Goal: Task Accomplishment & Management: Complete application form

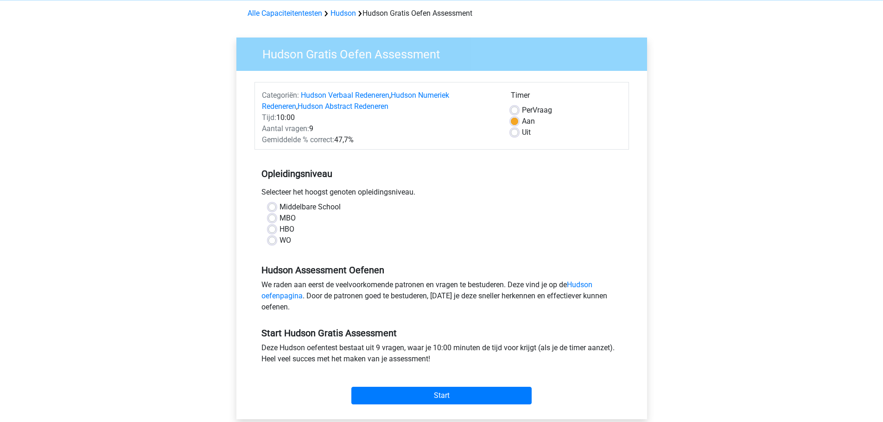
scroll to position [39, 0]
click at [280, 218] on label "MBO" at bounding box center [288, 217] width 16 height 11
click at [272, 218] on input "MBO" at bounding box center [271, 216] width 7 height 9
radio input "true"
click at [383, 389] on input "Start" at bounding box center [441, 396] width 180 height 18
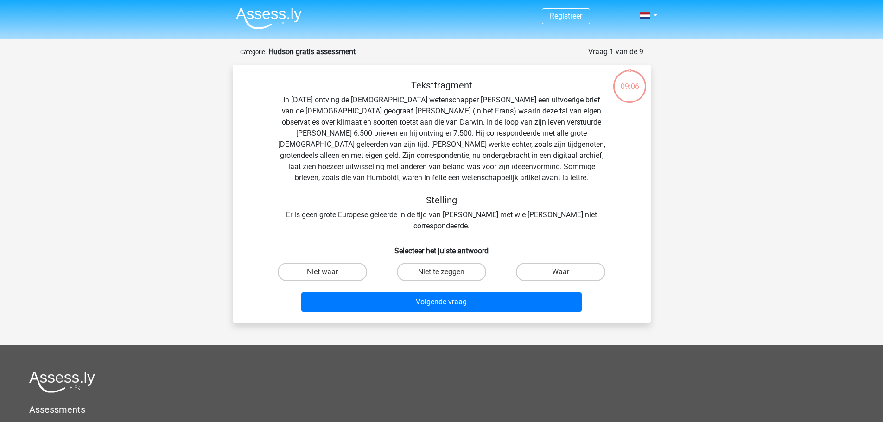
click at [446, 272] on input "Niet te zeggen" at bounding box center [444, 275] width 6 height 6
radio input "true"
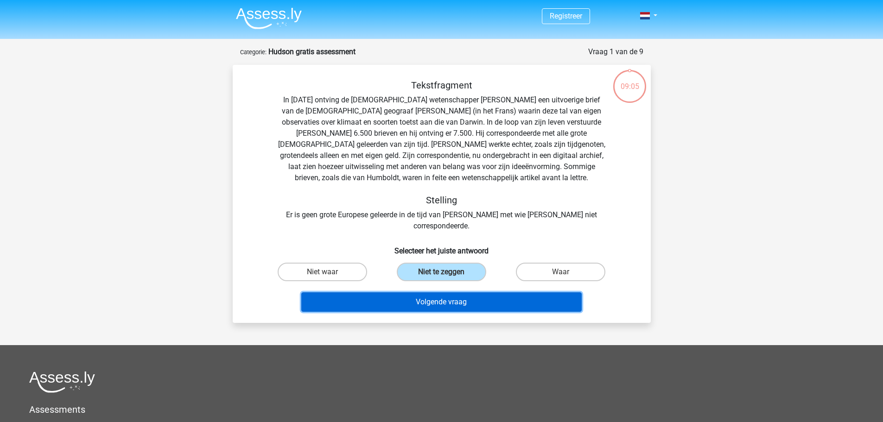
click at [456, 293] on button "Volgende vraag" at bounding box center [441, 302] width 280 height 19
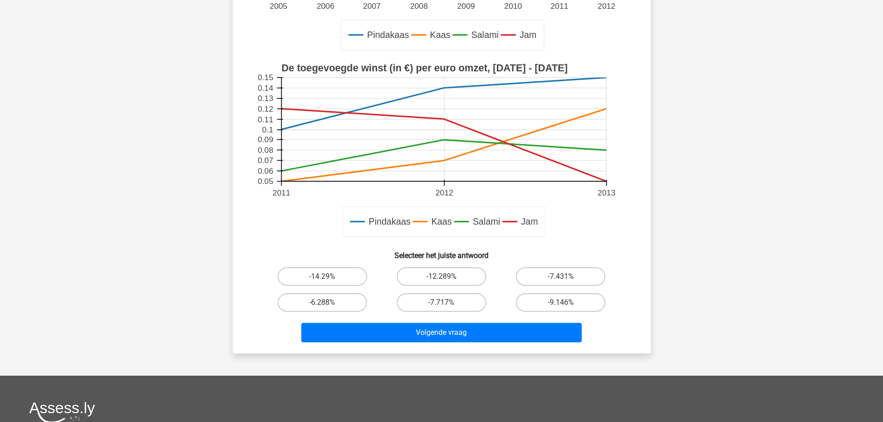
scroll to position [239, 0]
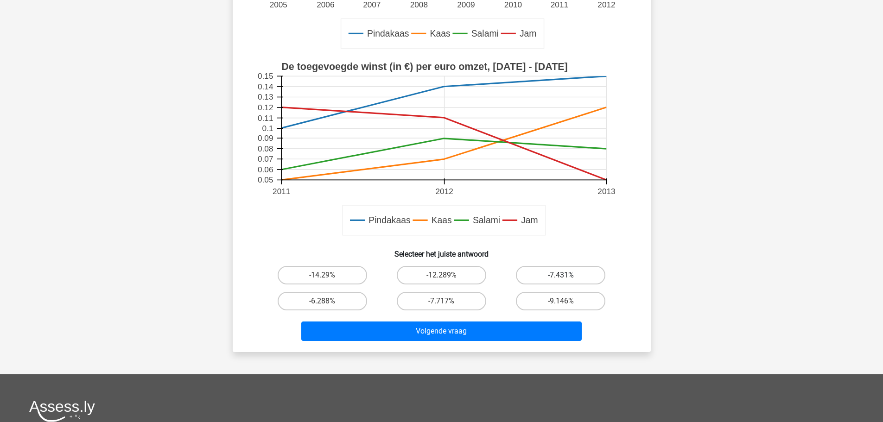
click at [535, 276] on label "-7.431%" at bounding box center [560, 275] width 89 height 19
click at [561, 276] on input "-7.431%" at bounding box center [564, 278] width 6 height 6
radio input "true"
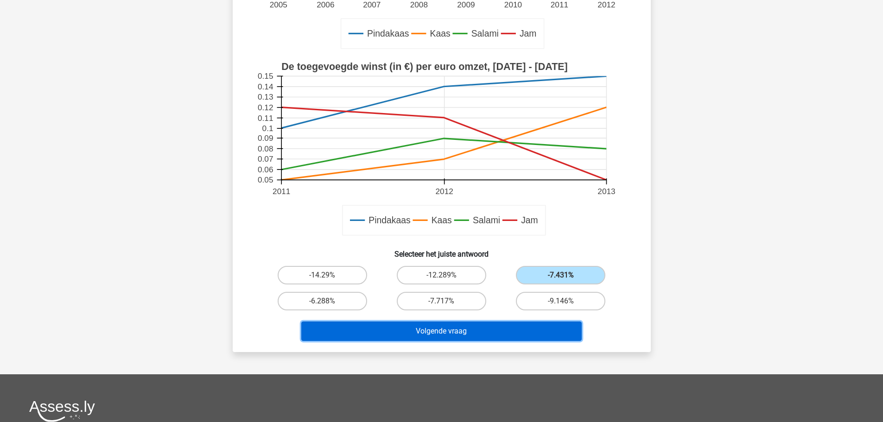
click at [481, 328] on button "Volgende vraag" at bounding box center [441, 331] width 280 height 19
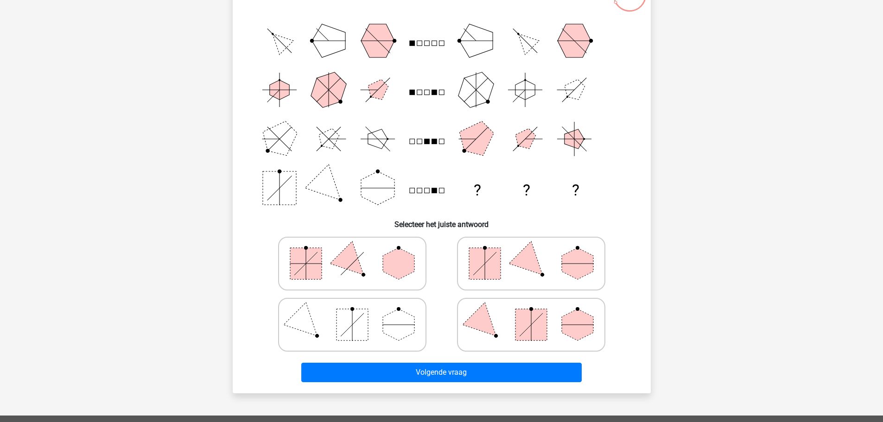
scroll to position [96, 0]
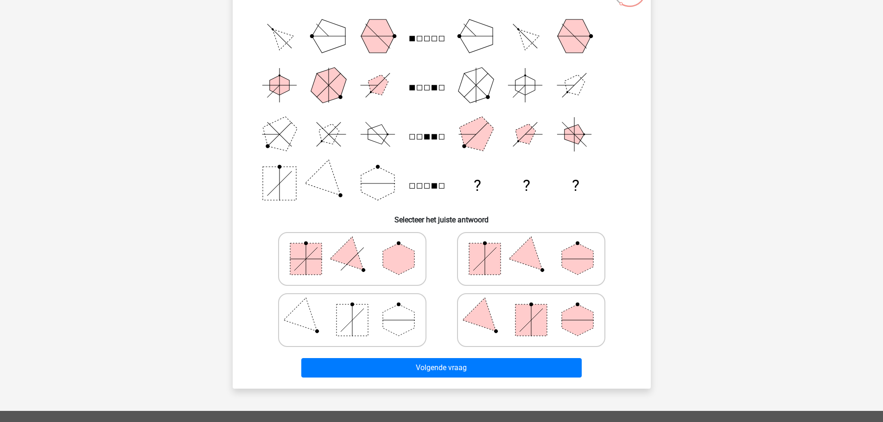
click at [565, 265] on polygon at bounding box center [578, 259] width 32 height 32
click at [537, 248] on input "radio" at bounding box center [534, 245] width 6 height 6
radio input "true"
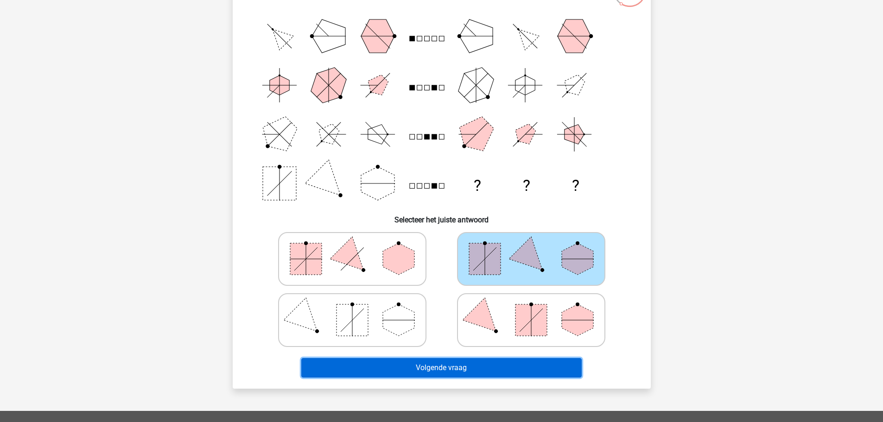
click at [514, 369] on button "Volgende vraag" at bounding box center [441, 367] width 280 height 19
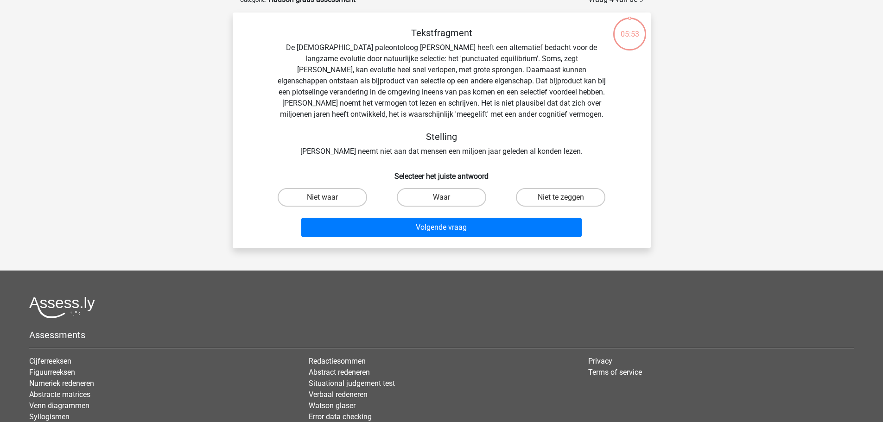
scroll to position [46, 0]
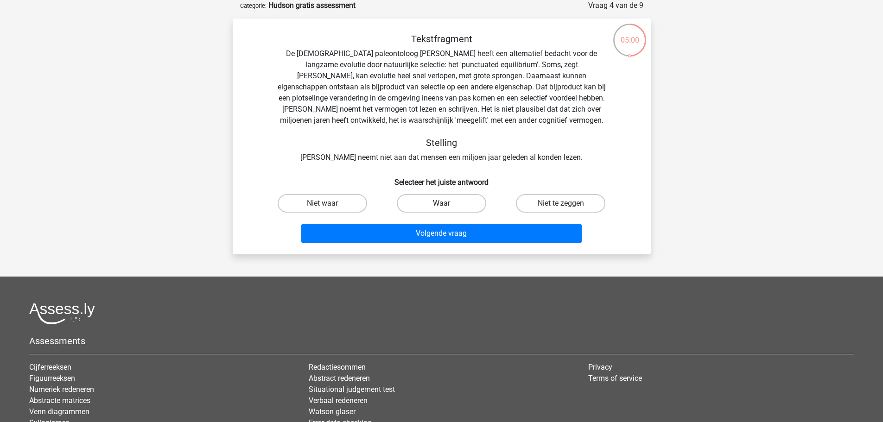
click at [421, 203] on label "Waar" at bounding box center [441, 203] width 89 height 19
click at [441, 204] on input "Waar" at bounding box center [444, 207] width 6 height 6
radio input "true"
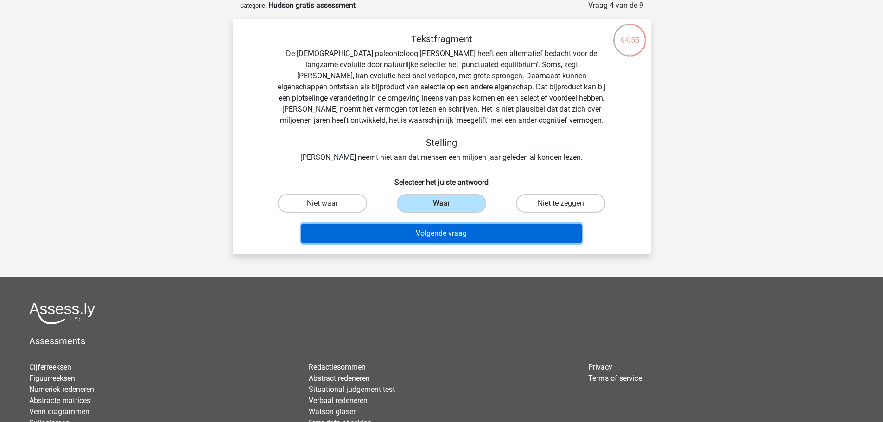
click at [416, 235] on button "Volgende vraag" at bounding box center [441, 233] width 280 height 19
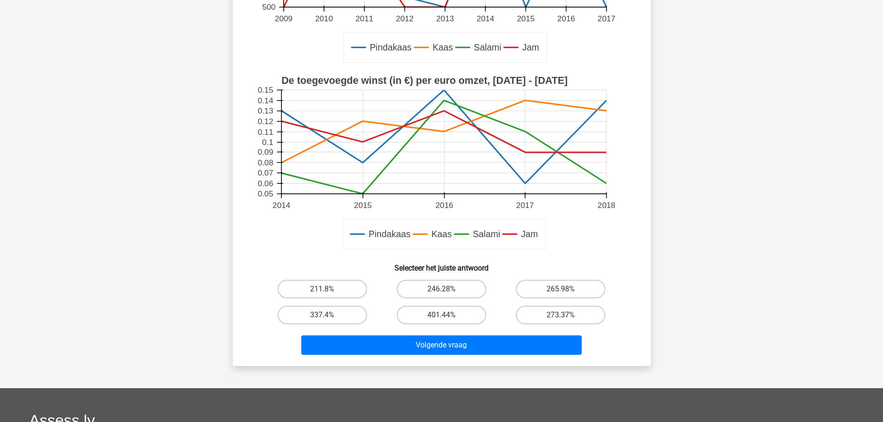
scroll to position [254, 0]
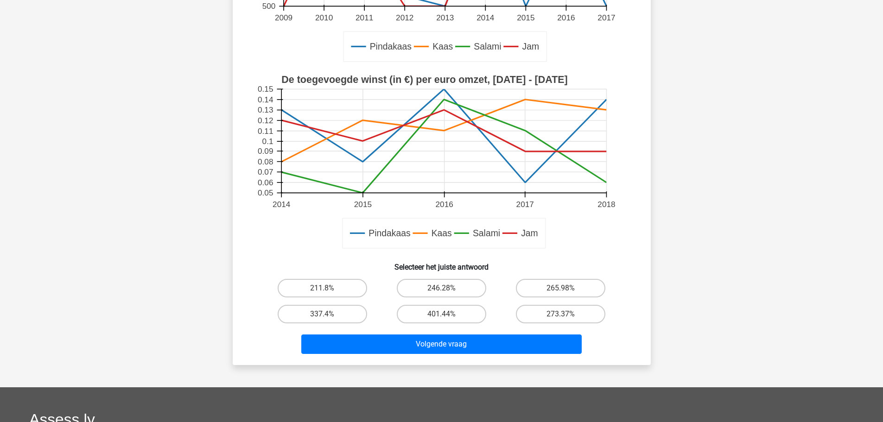
click at [330, 299] on div "211.8%" at bounding box center [322, 288] width 119 height 26
click at [333, 291] on label "211.8%" at bounding box center [322, 288] width 89 height 19
click at [328, 291] on input "211.8%" at bounding box center [325, 291] width 6 height 6
radio input "true"
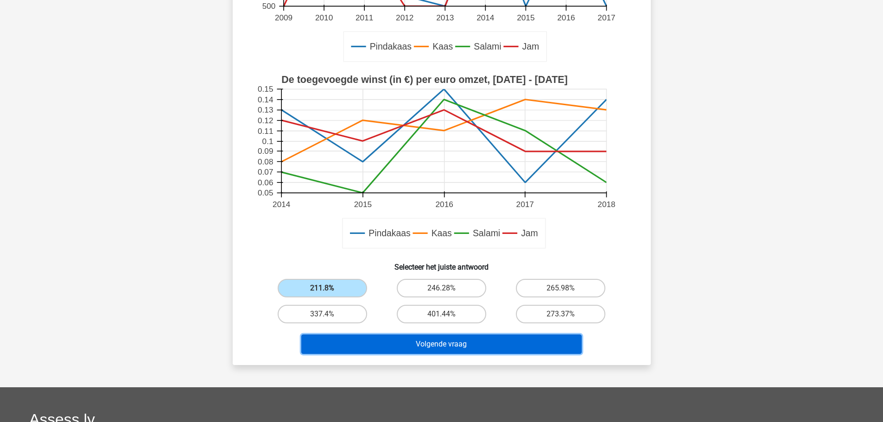
click at [387, 348] on button "Volgende vraag" at bounding box center [441, 344] width 280 height 19
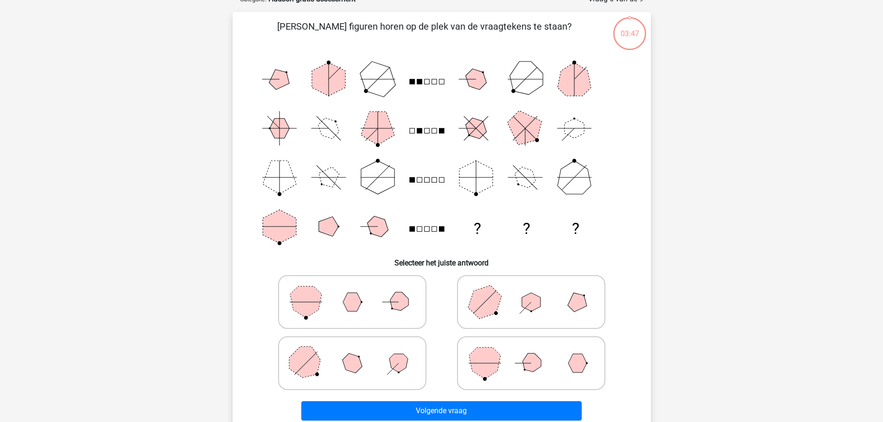
scroll to position [46, 0]
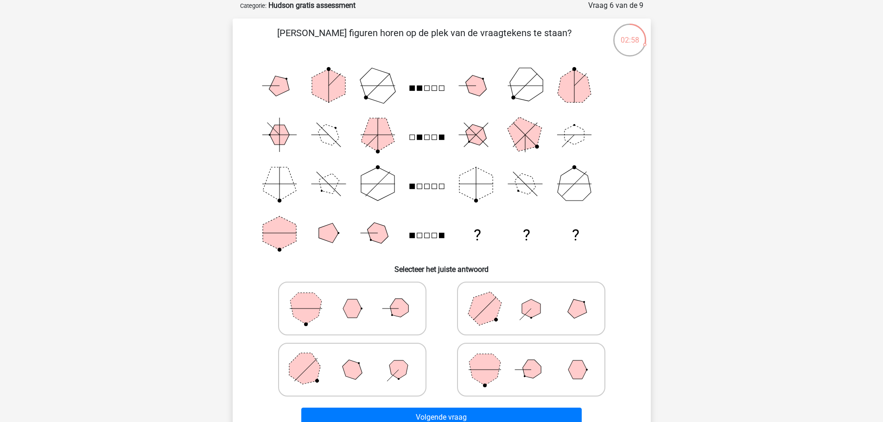
click at [516, 303] on icon at bounding box center [531, 309] width 139 height 46
click at [531, 297] on input "radio" at bounding box center [534, 294] width 6 height 6
radio input "true"
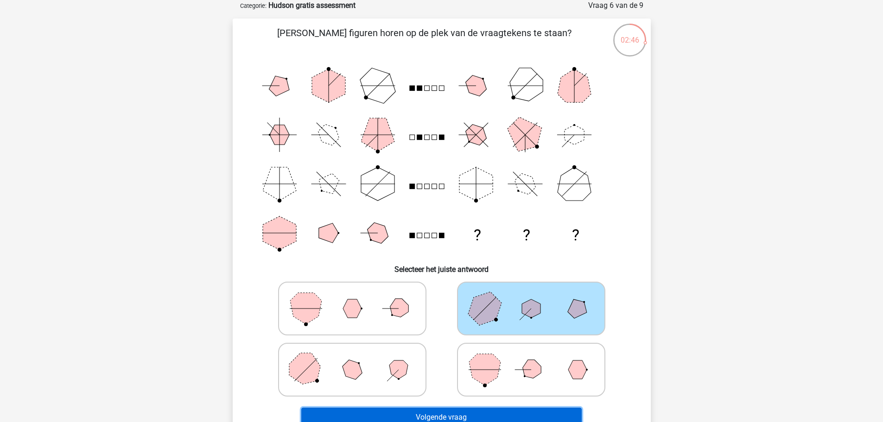
click at [438, 410] on button "Volgende vraag" at bounding box center [441, 417] width 280 height 19
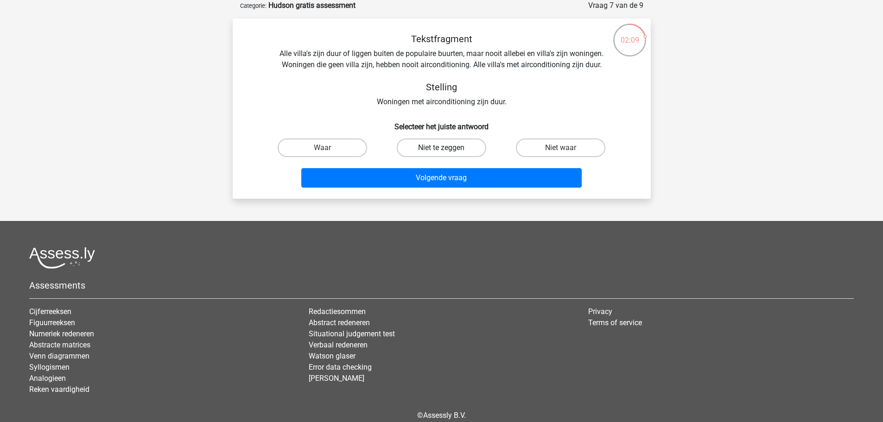
click at [433, 152] on label "Niet te zeggen" at bounding box center [441, 148] width 89 height 19
click at [441, 152] on input "Niet te zeggen" at bounding box center [444, 151] width 6 height 6
radio input "true"
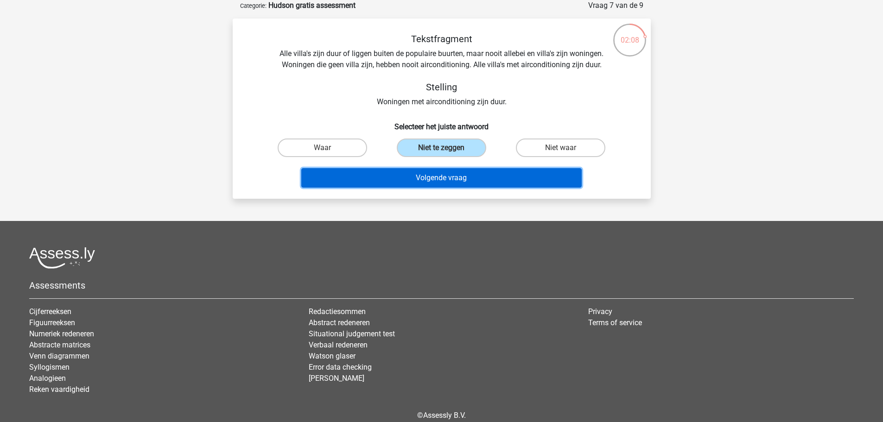
click at [426, 172] on button "Volgende vraag" at bounding box center [441, 177] width 280 height 19
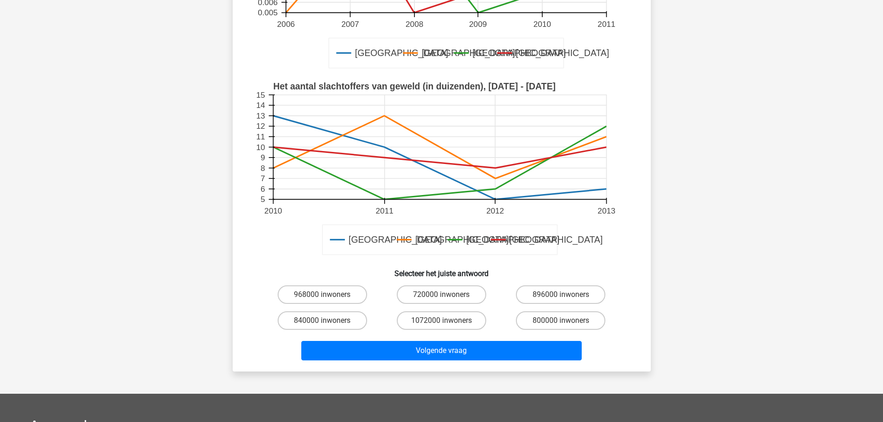
scroll to position [220, 0]
click at [565, 318] on label "800000 inwoners" at bounding box center [560, 320] width 89 height 19
click at [565, 320] on input "800000 inwoners" at bounding box center [564, 323] width 6 height 6
radio input "true"
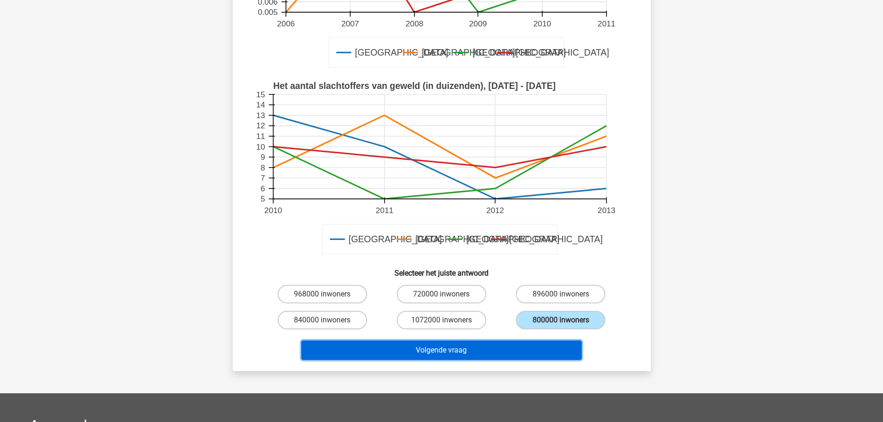
click at [523, 345] on button "Volgende vraag" at bounding box center [441, 350] width 280 height 19
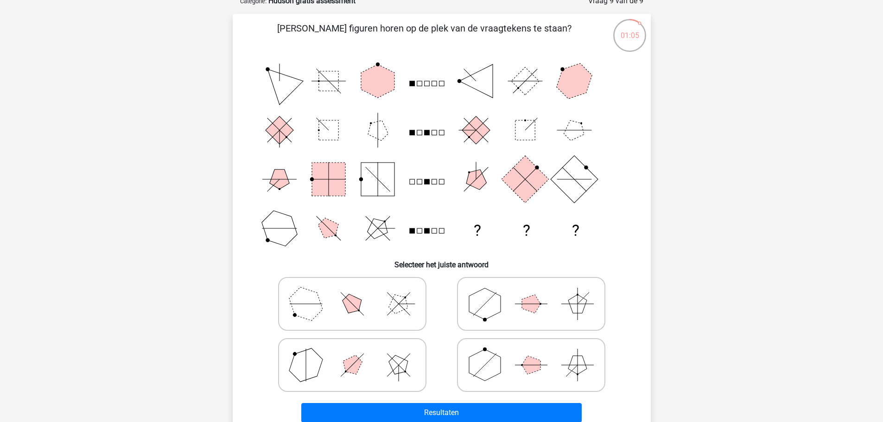
scroll to position [50, 0]
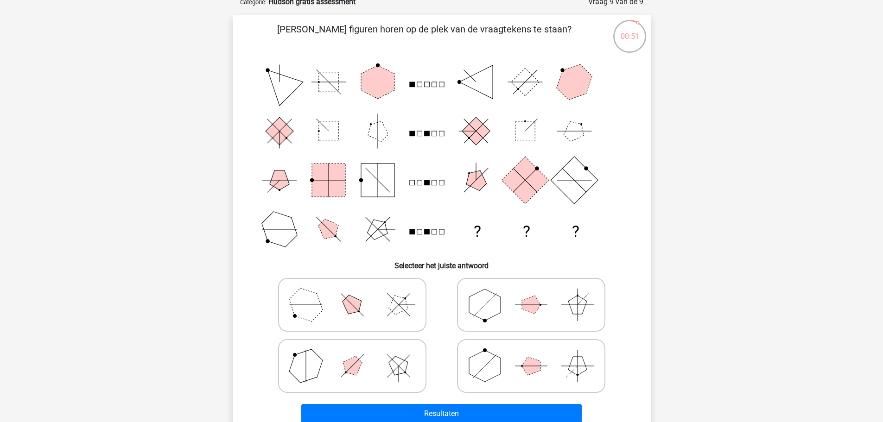
click at [528, 312] on icon at bounding box center [531, 305] width 139 height 46
click at [531, 293] on input "radio" at bounding box center [534, 290] width 6 height 6
radio input "true"
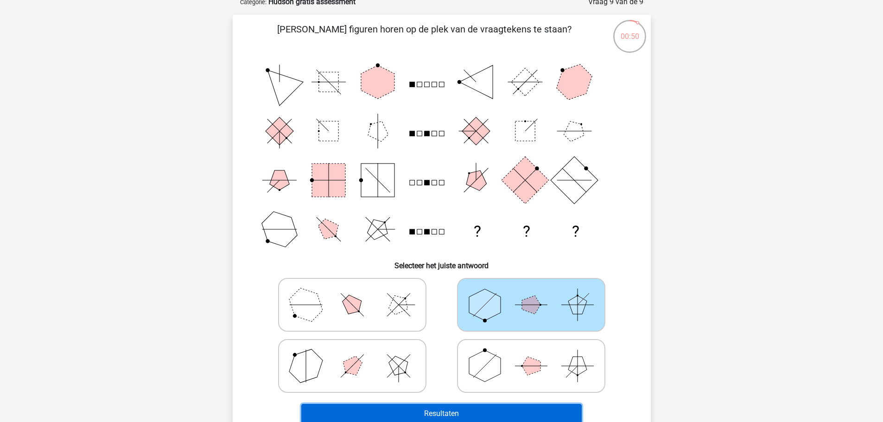
click at [446, 412] on button "Resultaten" at bounding box center [441, 413] width 280 height 19
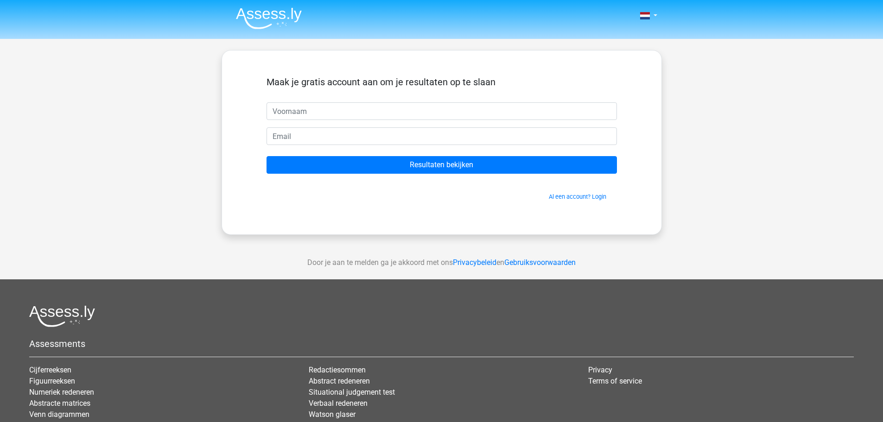
click at [383, 109] on input "text" at bounding box center [442, 111] width 350 height 18
type input "steve"
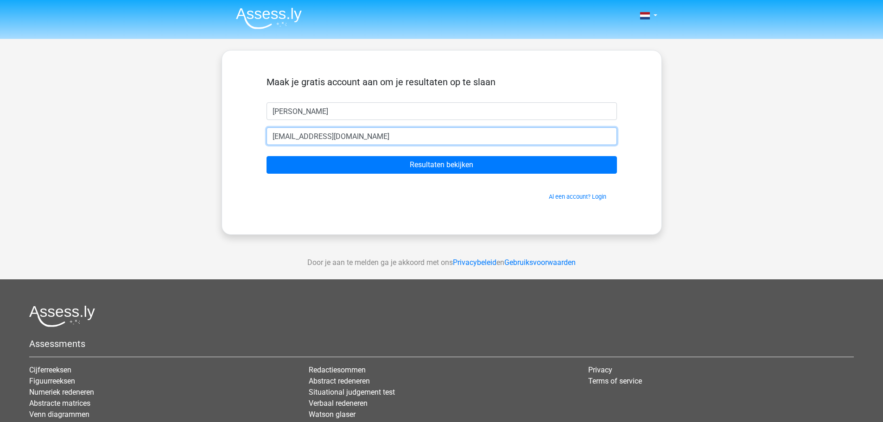
type input "cobbaert.steve86@gmail.com"
click at [267, 156] on input "Resultaten bekijken" at bounding box center [442, 165] width 350 height 18
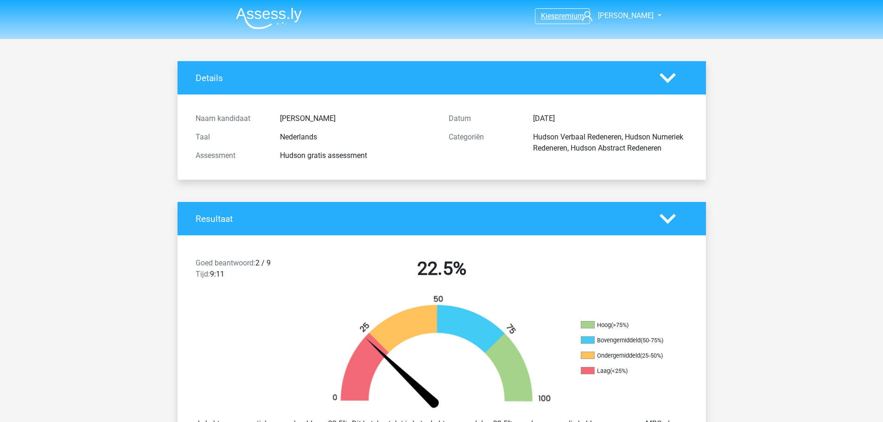
click at [552, 21] on link "Kies premium" at bounding box center [562, 16] width 54 height 13
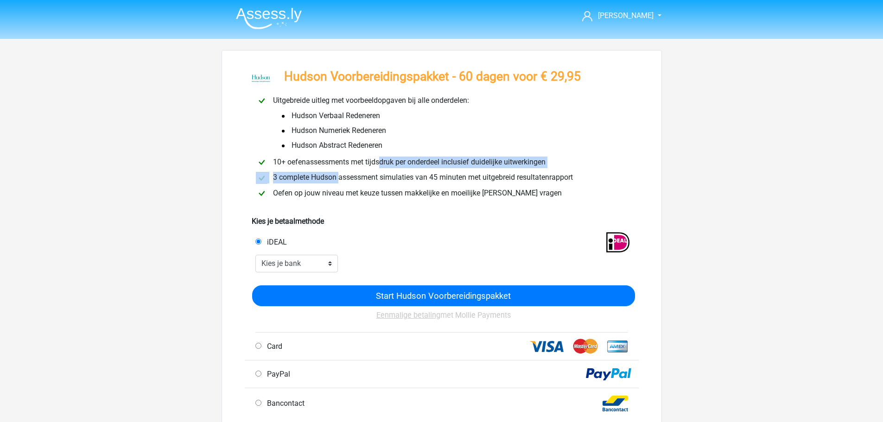
drag, startPoint x: 284, startPoint y: 175, endPoint x: 275, endPoint y: 162, distance: 15.7
click at [275, 162] on div "Uitgebreide uitleg met voorbeeldopgaven bij alle onderdelen: Hudson Verbaal Red…" at bounding box center [441, 148] width 379 height 106
click at [316, 182] on div "3 complete Hudson assessment simulaties van 45 minuten met uitgebreid resultate…" at bounding box center [442, 178] width 386 height 12
drag, startPoint x: 312, startPoint y: 4, endPoint x: 193, endPoint y: 29, distance: 121.3
click at [193, 29] on header "steve cobbaert.steve86@gmail.com" at bounding box center [441, 19] width 883 height 39
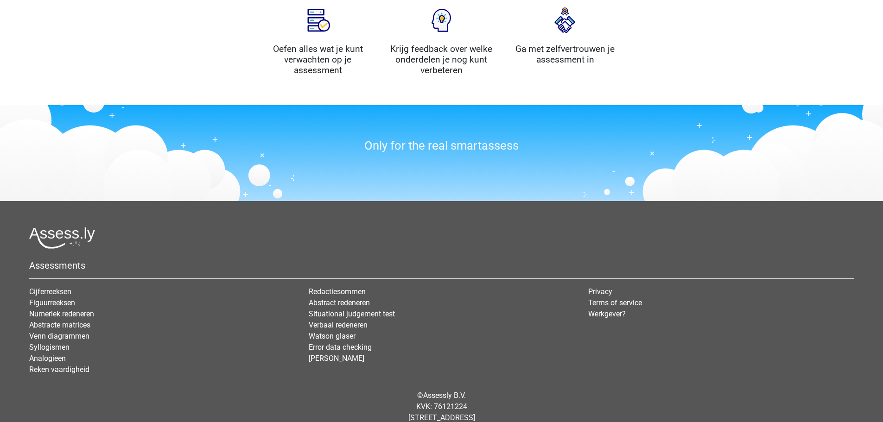
scroll to position [1048, 0]
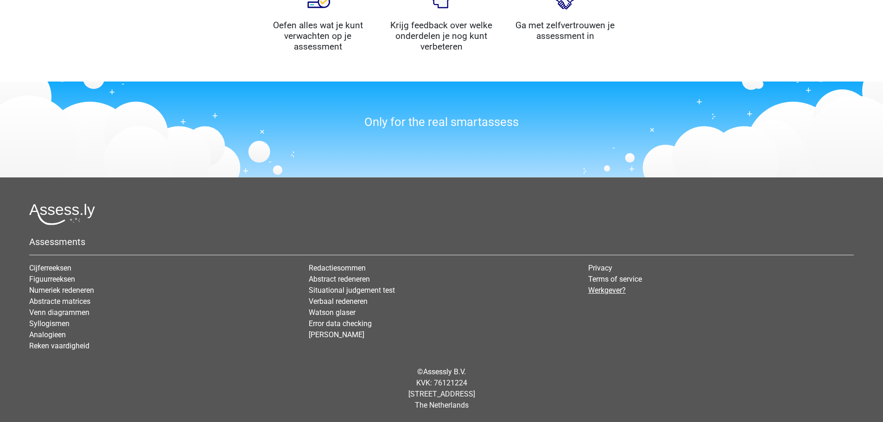
click at [607, 287] on link "Werkgever?" at bounding box center [607, 290] width 38 height 9
